Goal: Task Accomplishment & Management: Manage account settings

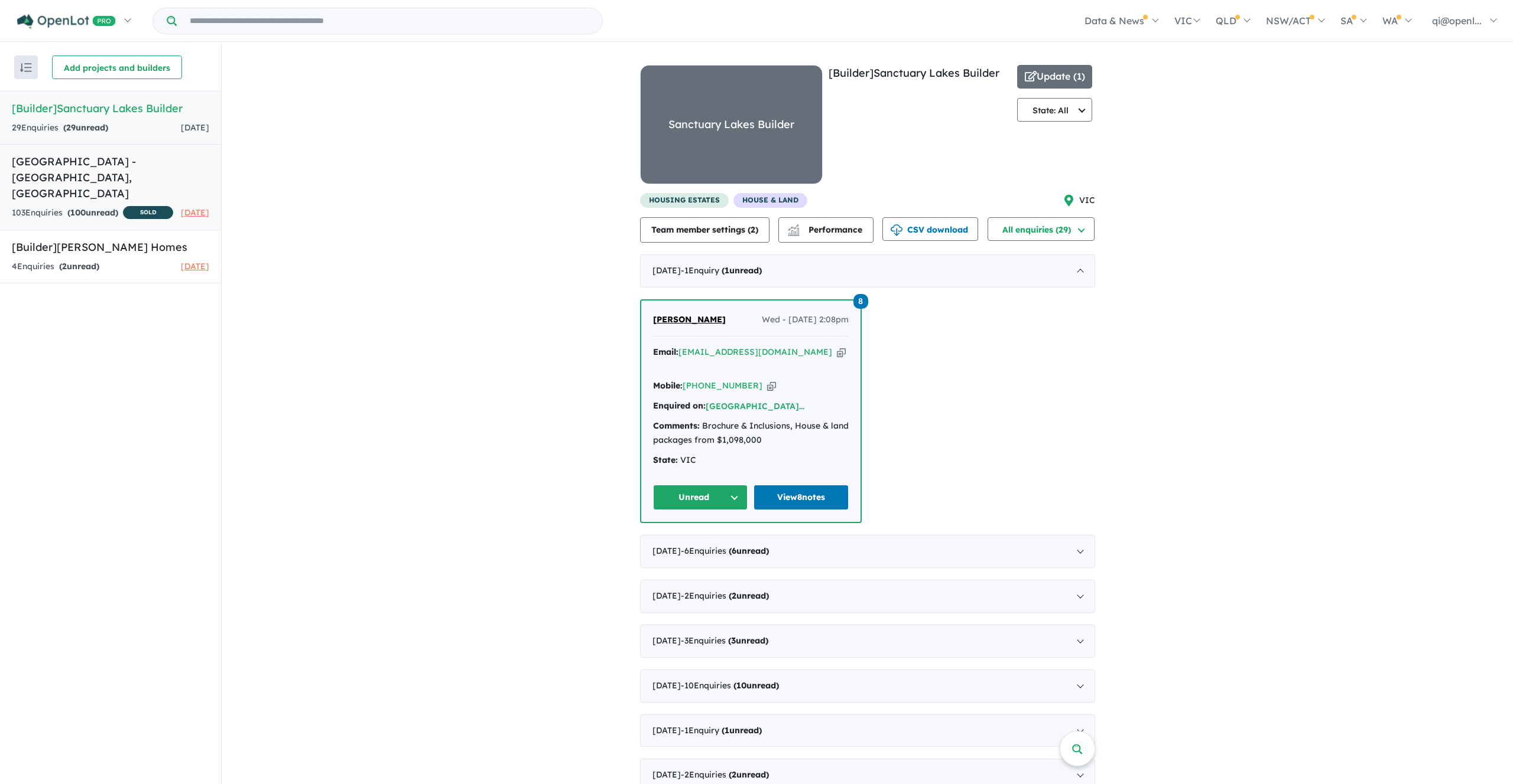
click at [108, 183] on h5 "[GEOGRAPHIC_DATA] - [GEOGRAPHIC_DATA][PERSON_NAME][GEOGRAPHIC_DATA]" at bounding box center [110, 177] width 197 height 48
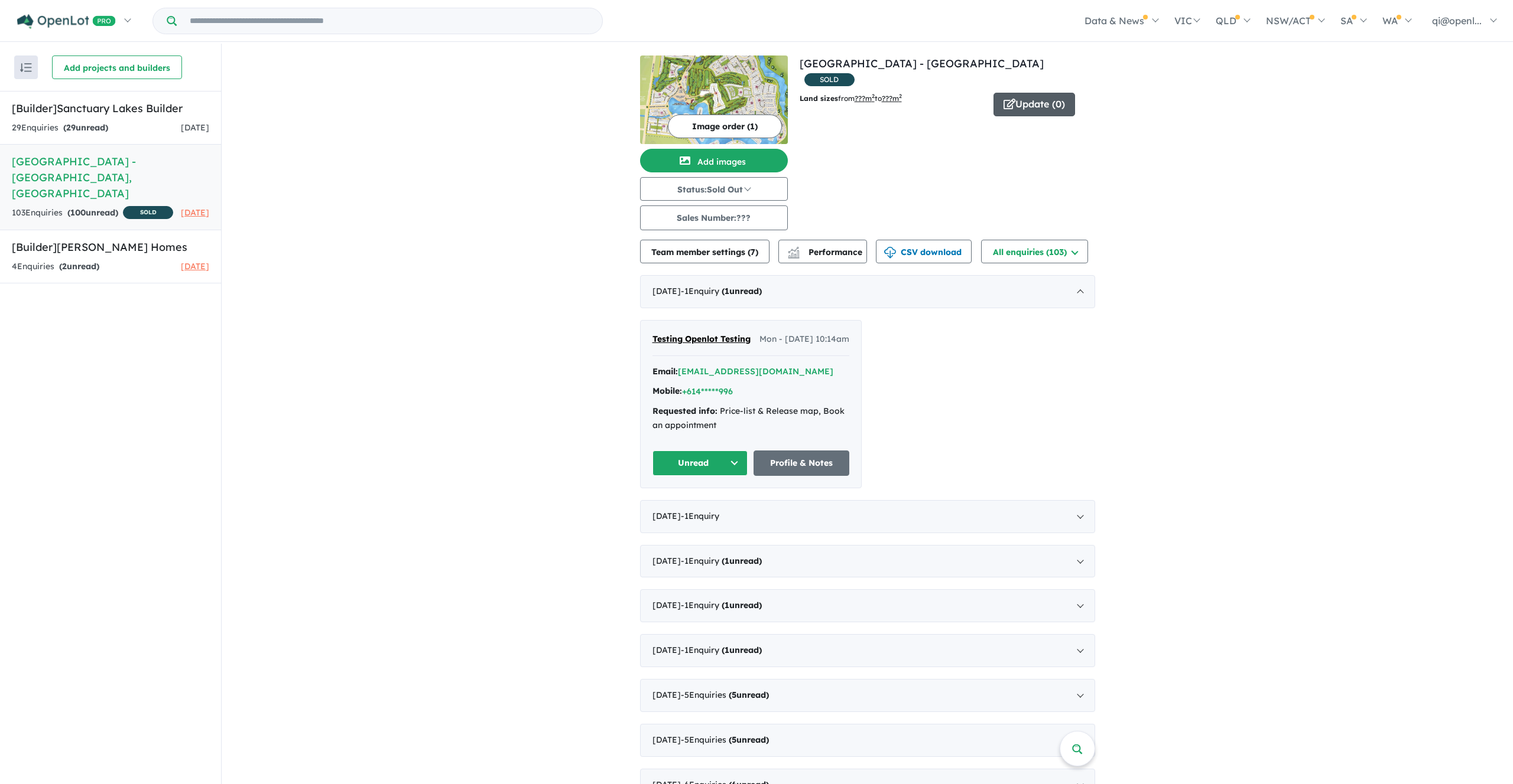
click at [1042, 94] on button "Update ( 0 )" at bounding box center [1034, 104] width 81 height 24
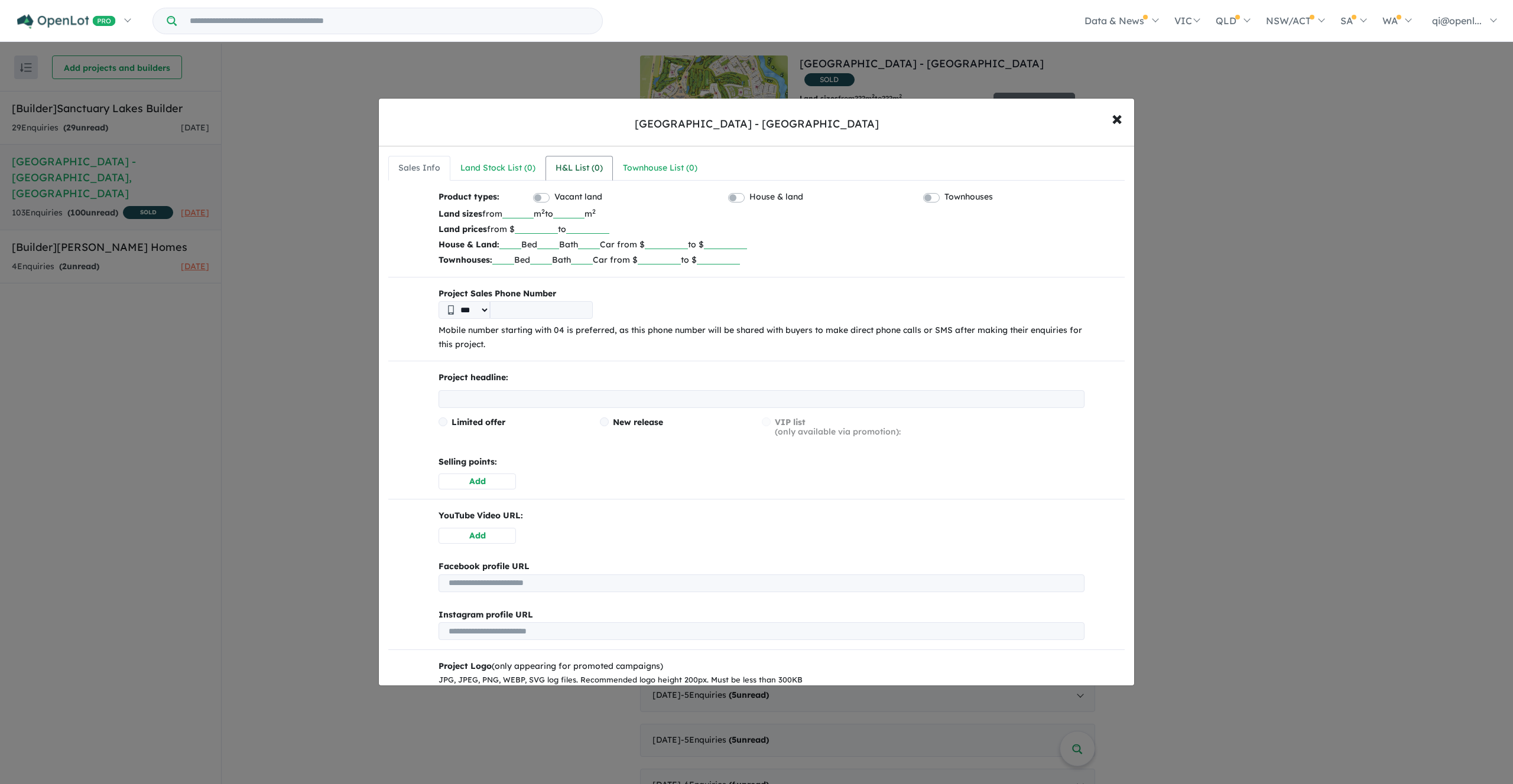
click at [583, 174] on div "H&L List ( 0 )" at bounding box center [578, 168] width 47 height 14
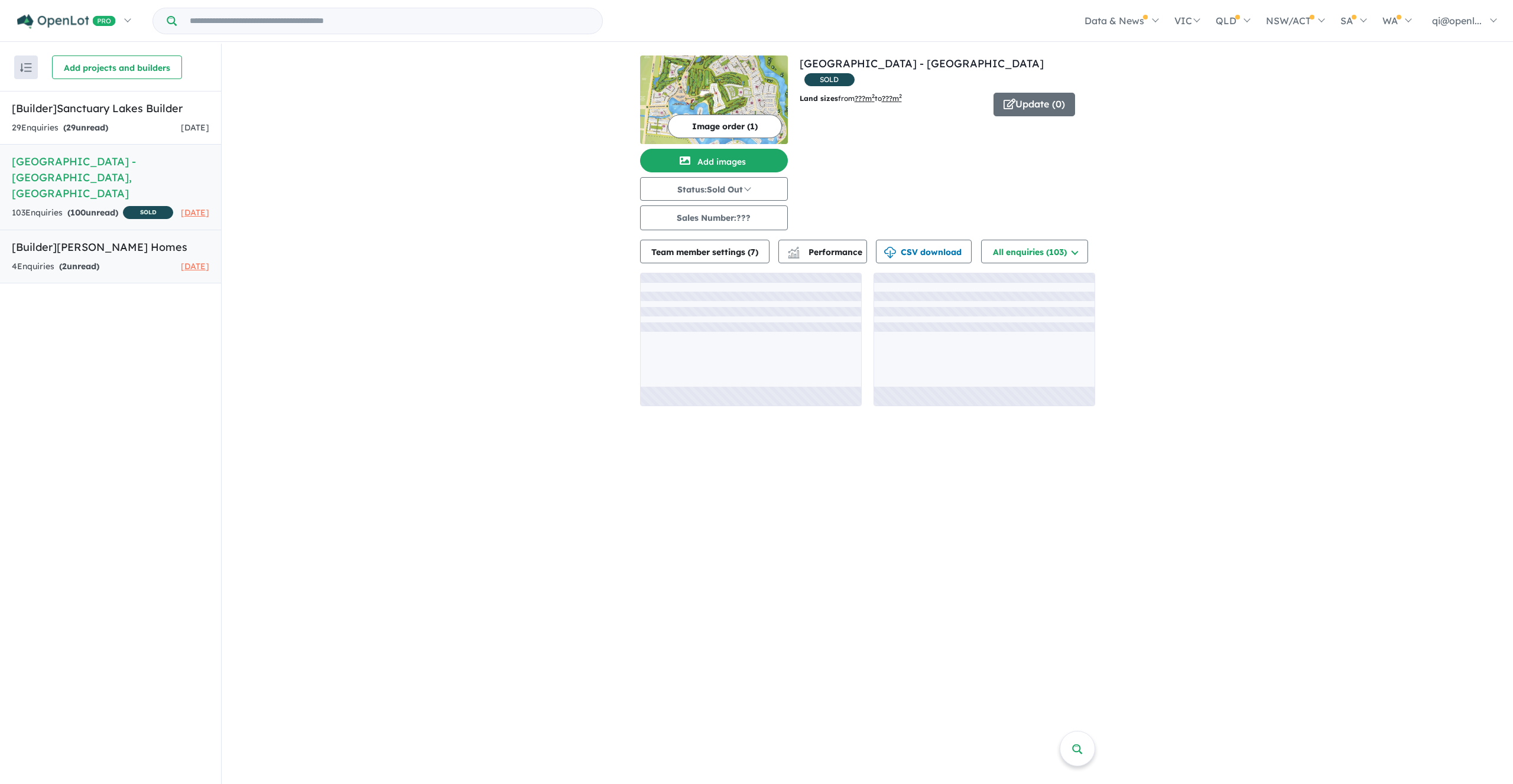
click at [91, 265] on strong "( 2 unread)" at bounding box center [79, 266] width 40 height 11
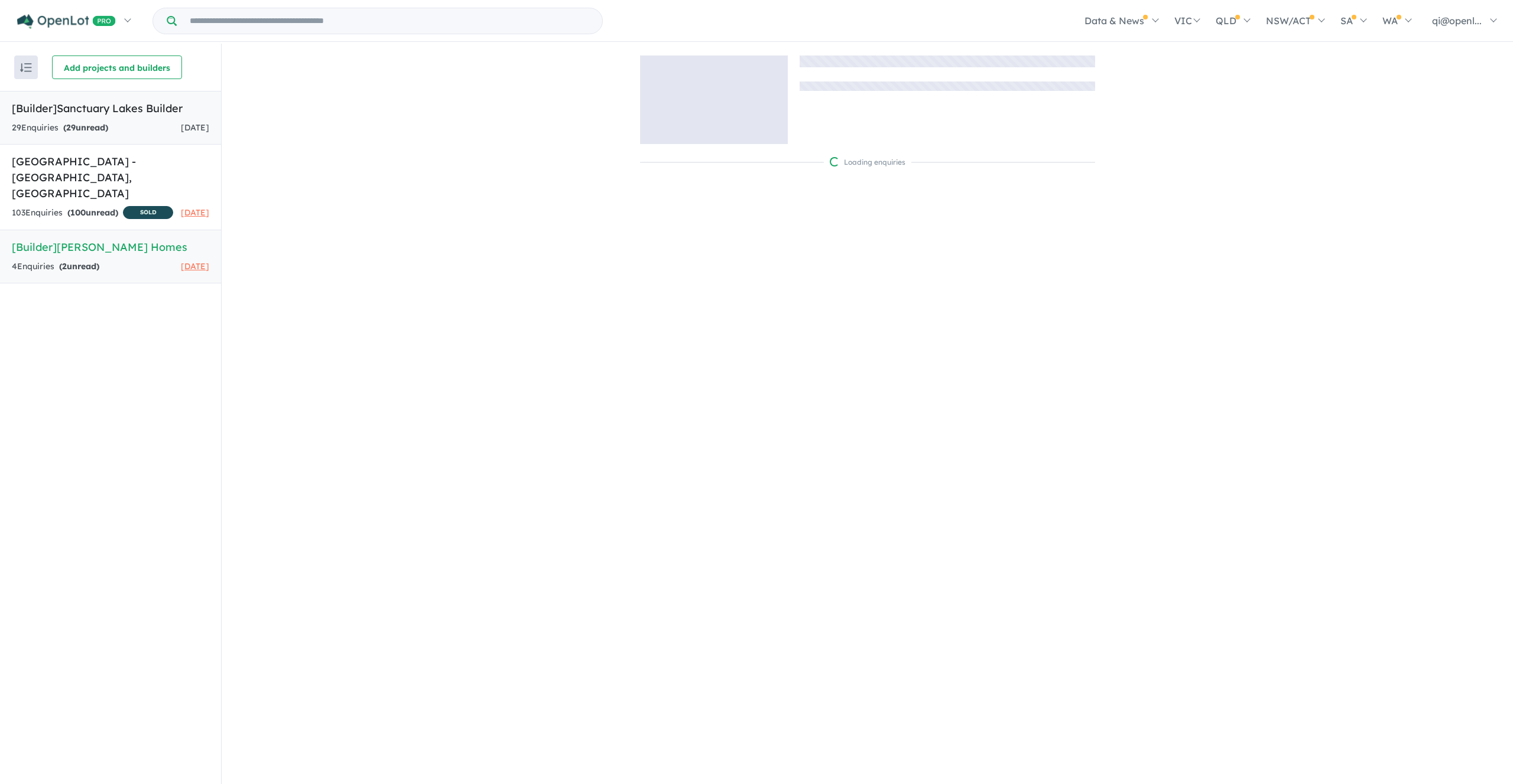
click at [153, 108] on h5 "[Builder] Sanctuary Lakes Builder" at bounding box center [110, 108] width 197 height 16
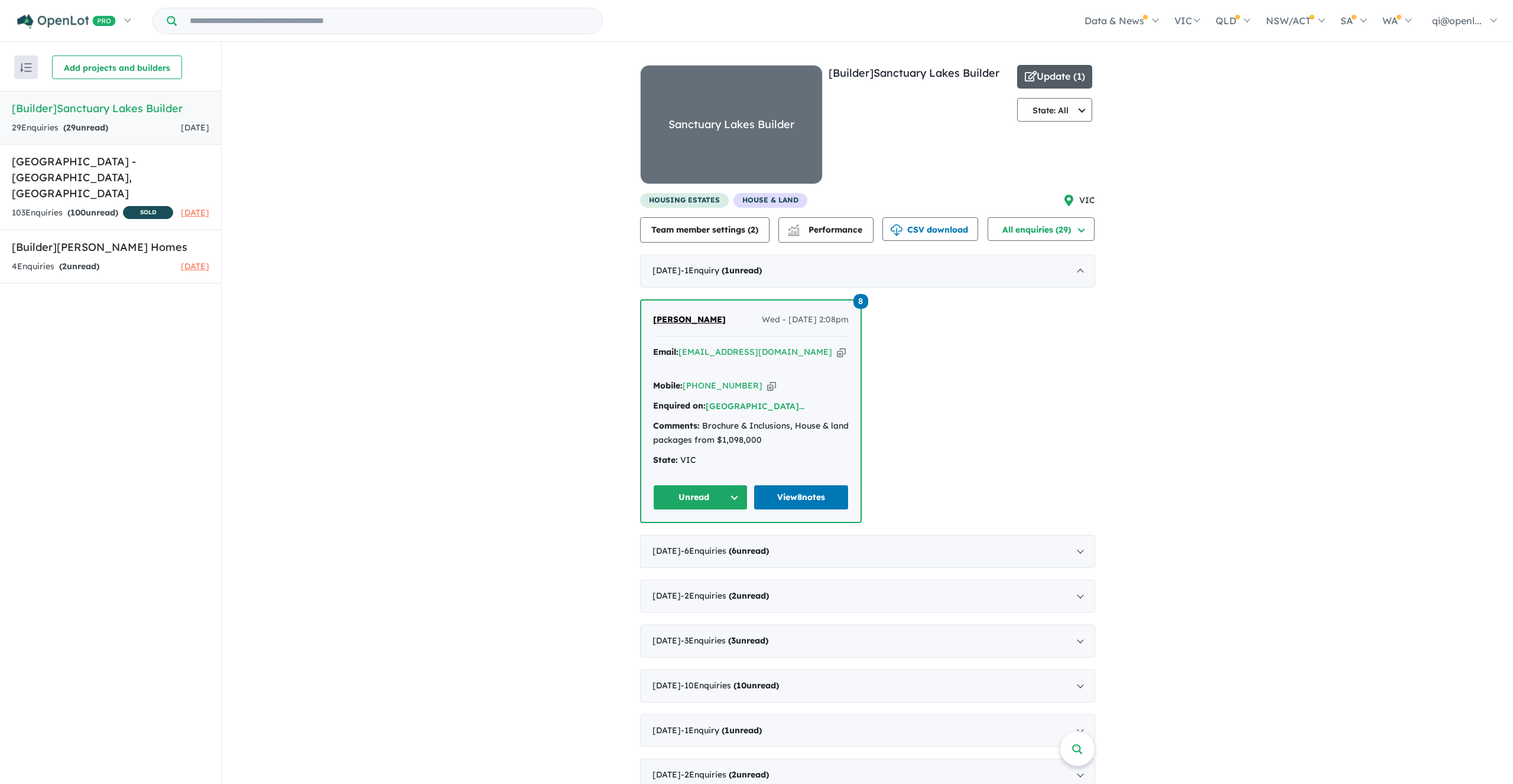
click at [1058, 72] on button "Update ( 1 )" at bounding box center [1055, 77] width 76 height 24
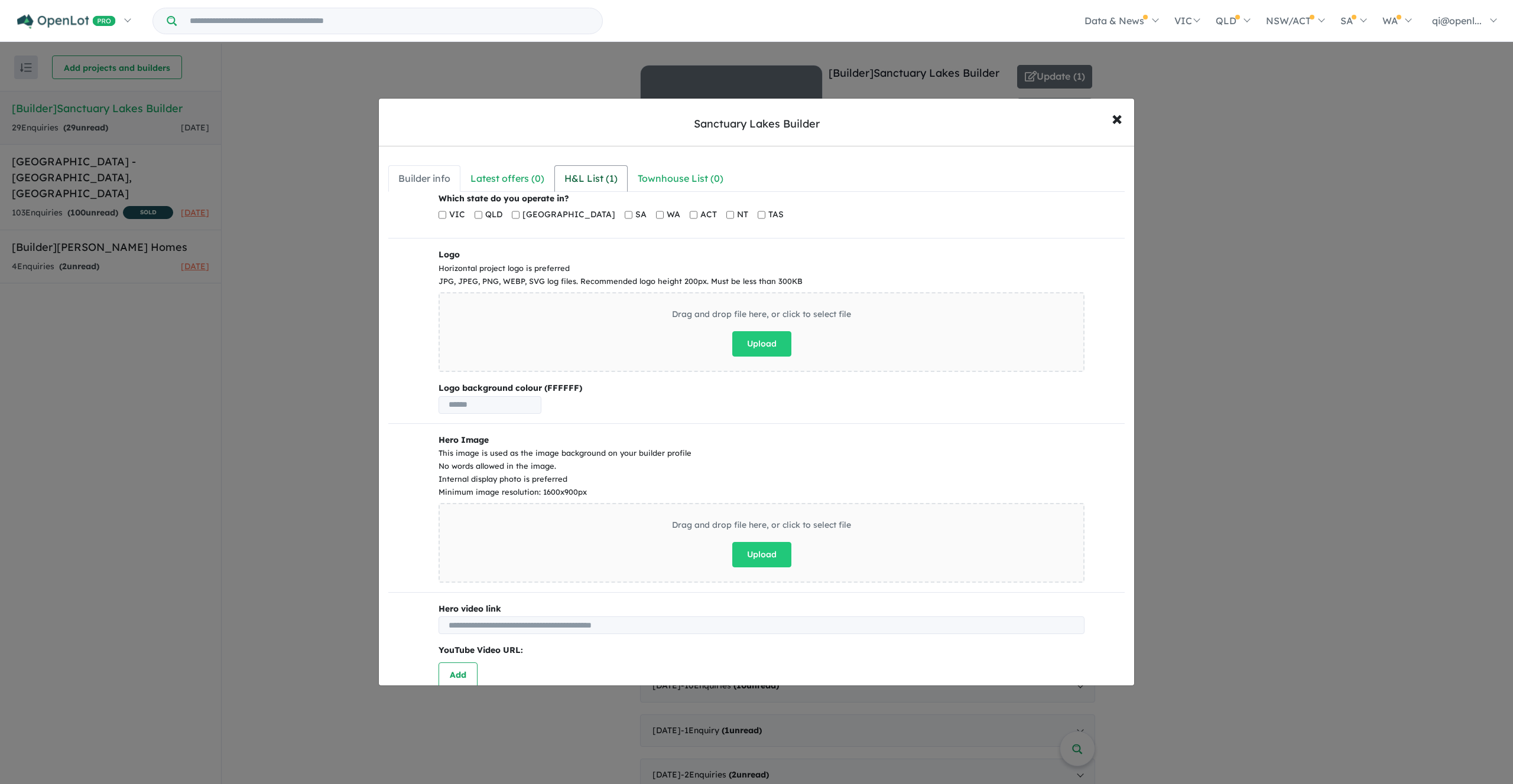
click at [593, 189] on link "H&L List ( 1 )" at bounding box center [591, 179] width 74 height 26
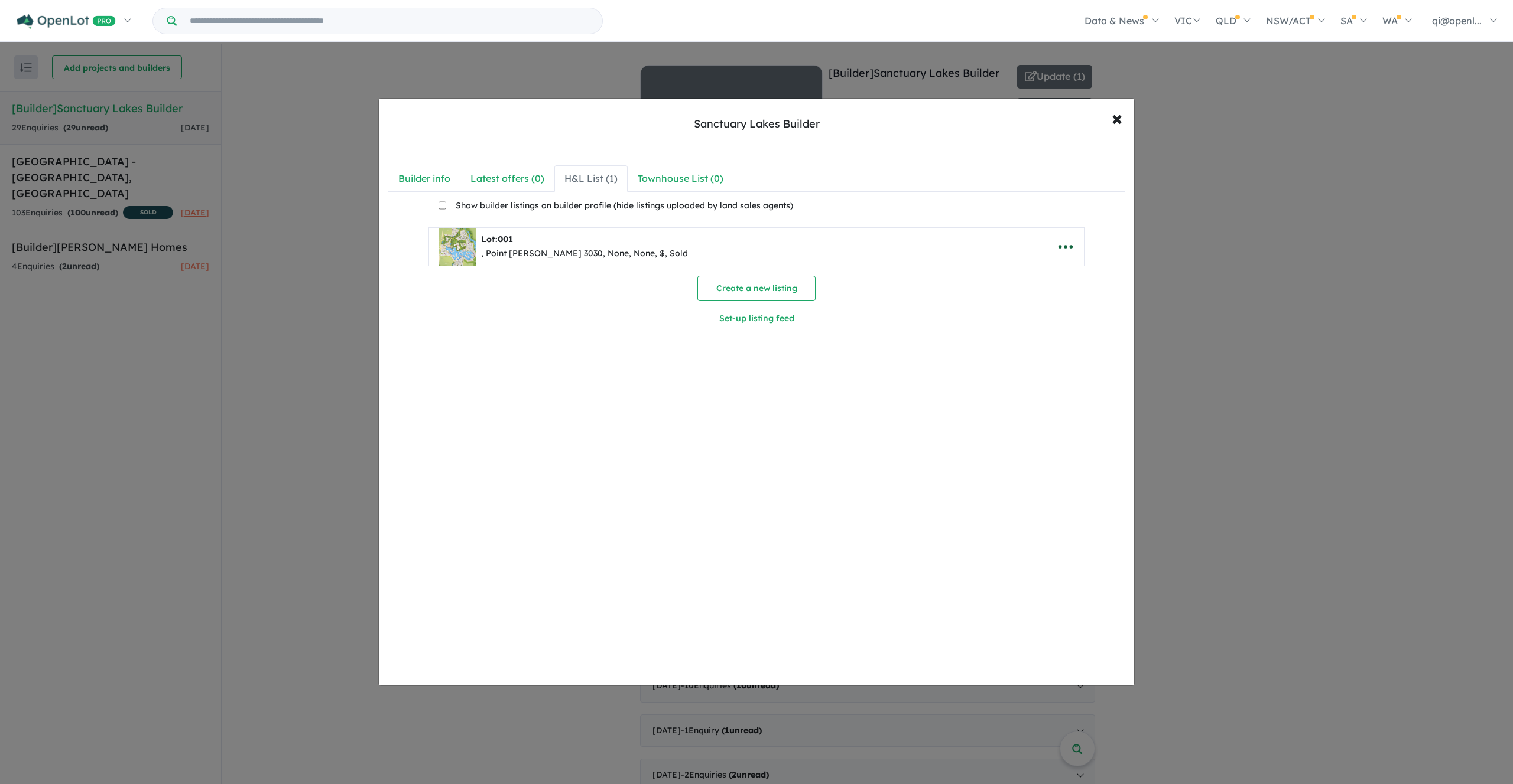
click at [1074, 245] on button "button" at bounding box center [1065, 246] width 36 height 27
click at [1023, 284] on link "Edit" at bounding box center [1039, 276] width 87 height 27
select select "****"
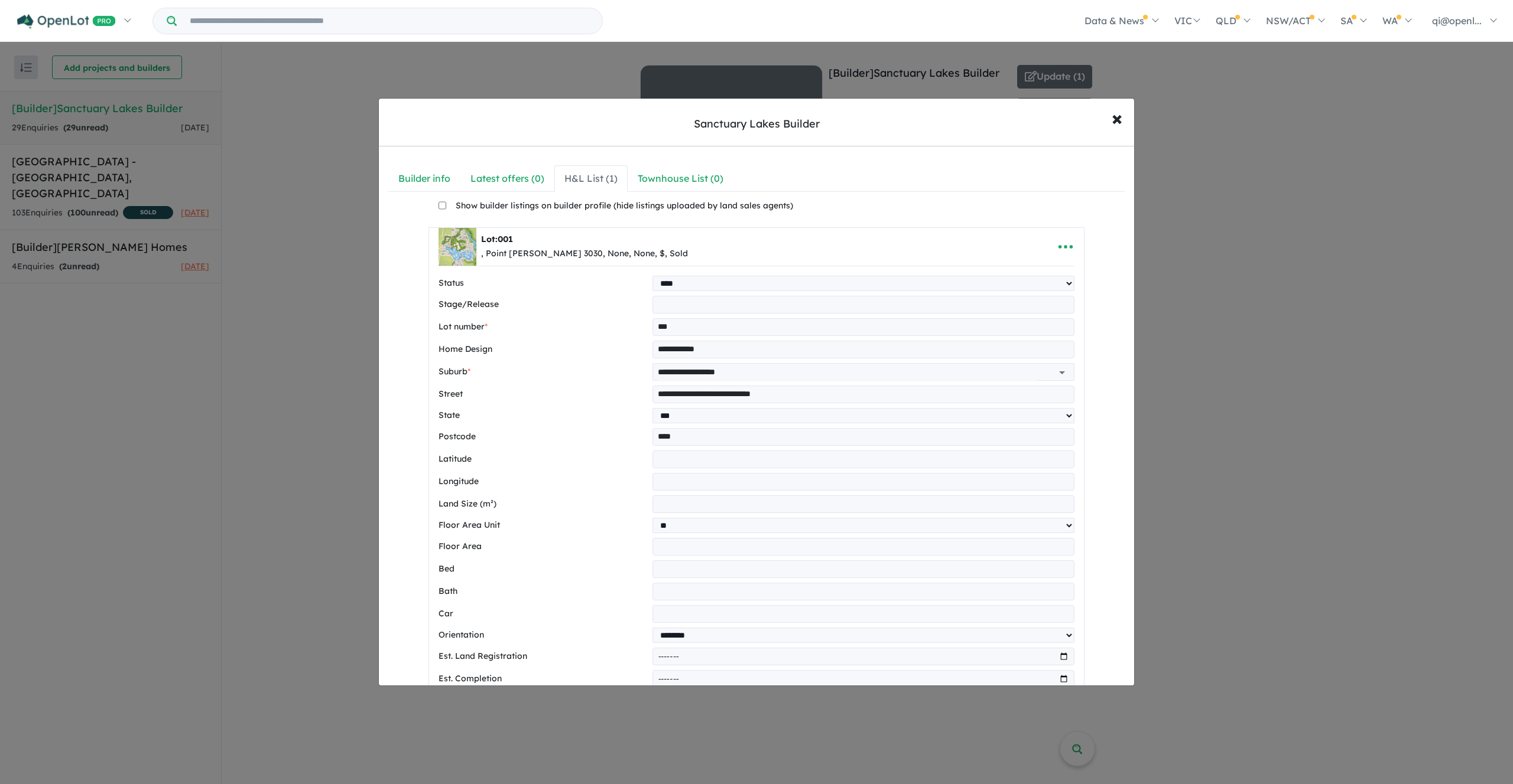
scroll to position [515, 0]
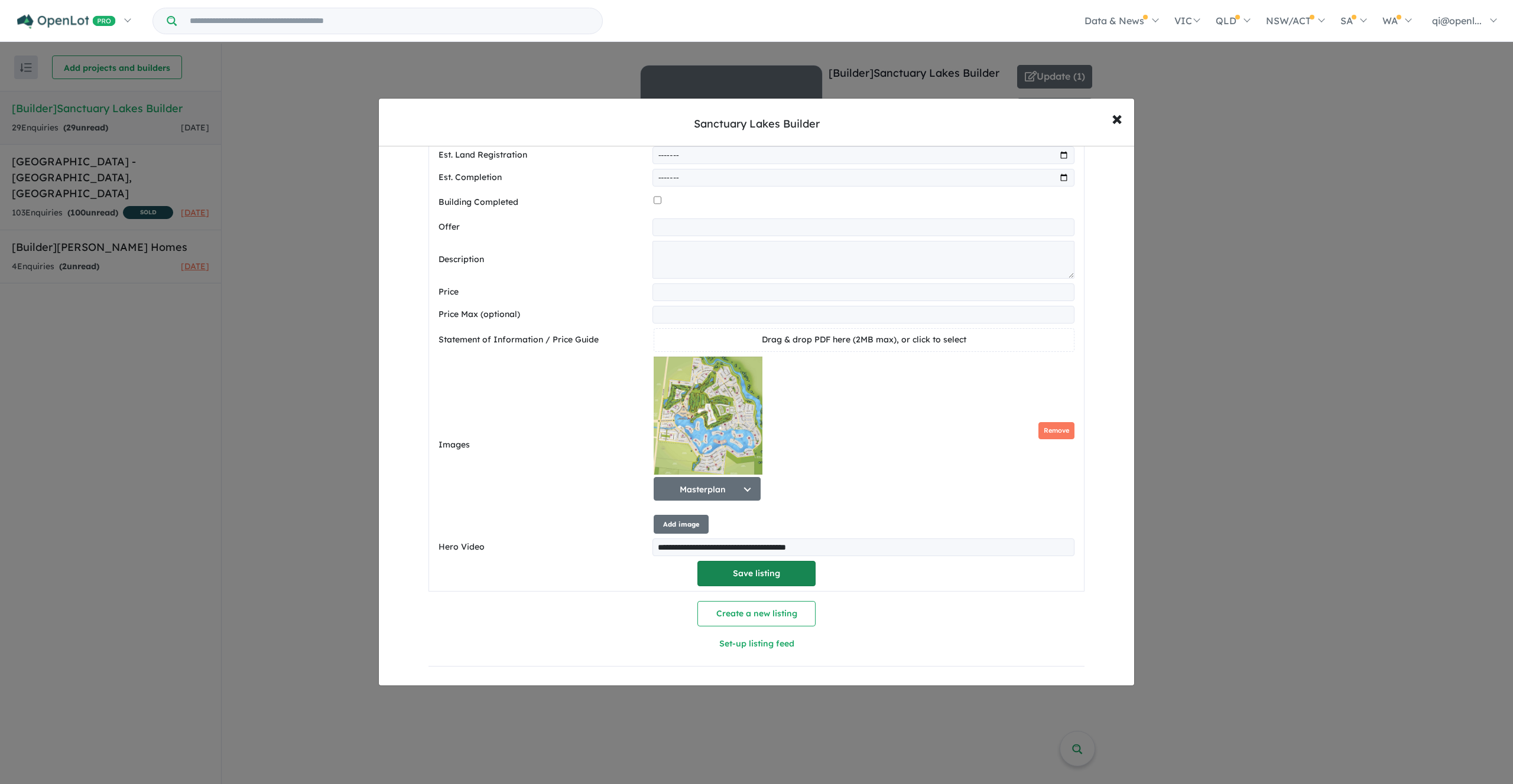
click at [756, 570] on button "Save listing" at bounding box center [756, 573] width 118 height 26
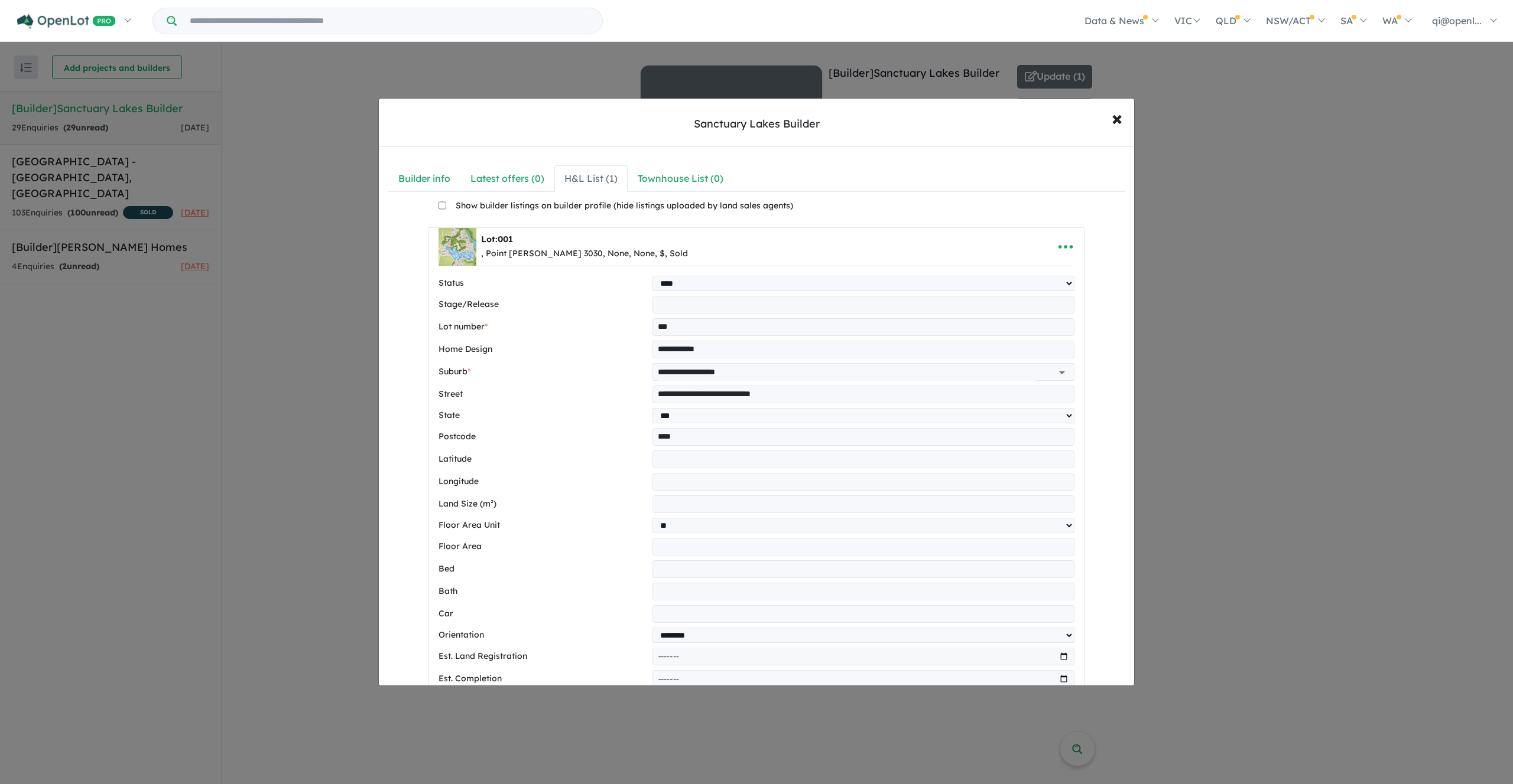
select select "****"
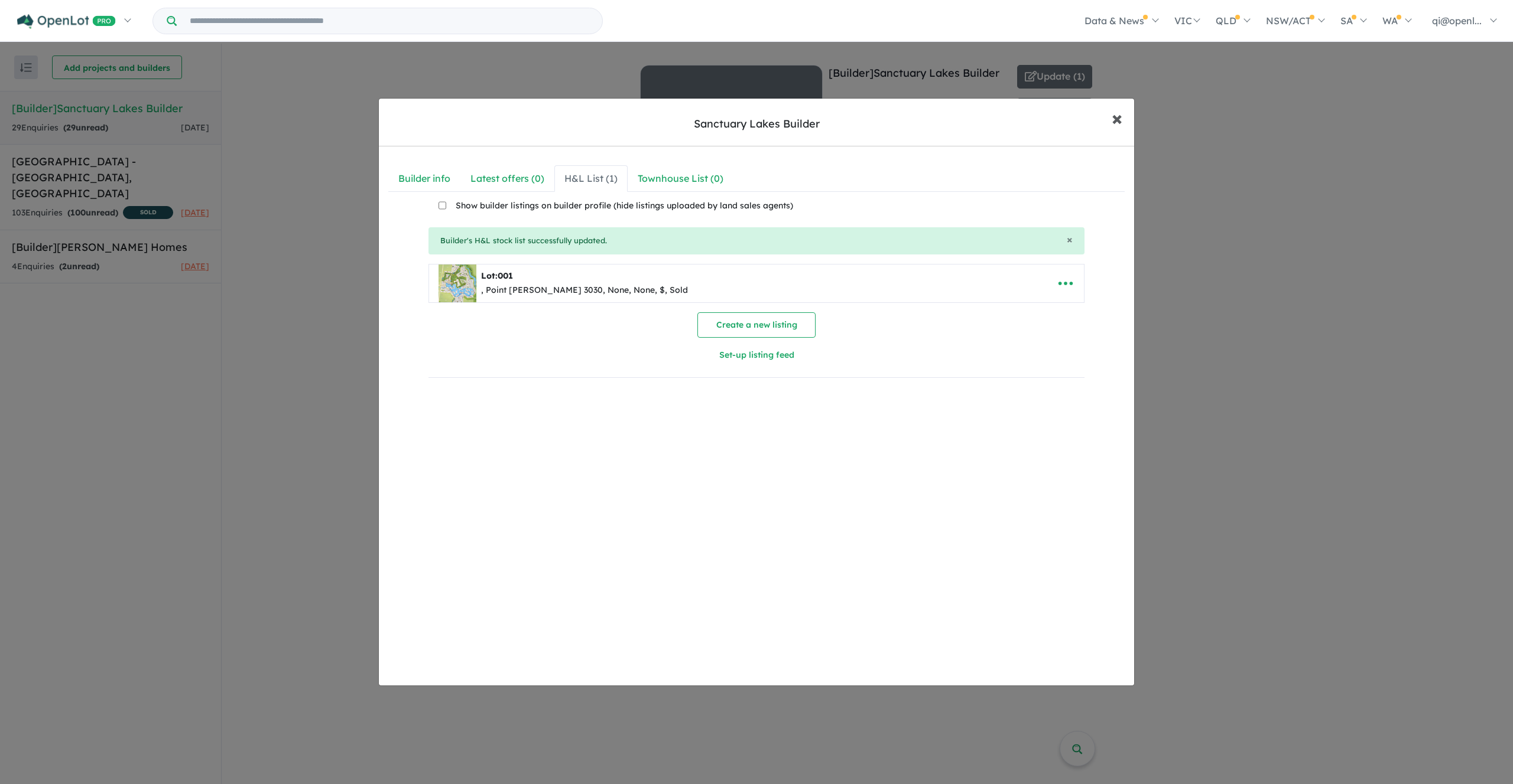
click at [1120, 124] on span "×" at bounding box center [1117, 118] width 11 height 26
